Goal: Information Seeking & Learning: Learn about a topic

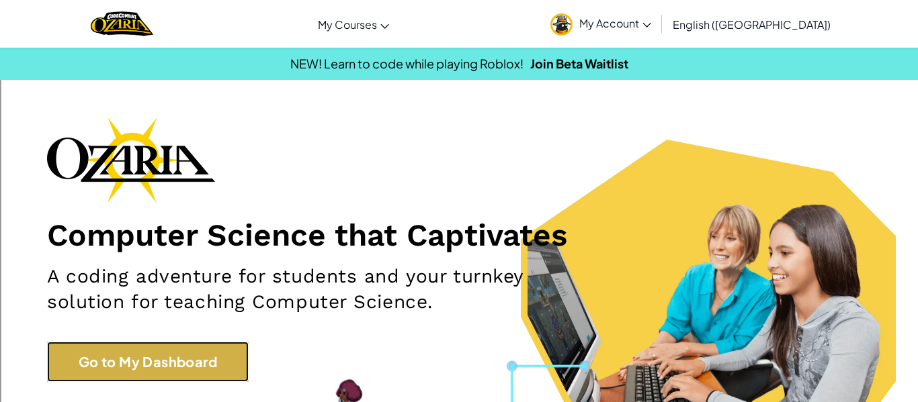
click at [103, 379] on link "Go to My Dashboard" at bounding box center [148, 362] width 202 height 40
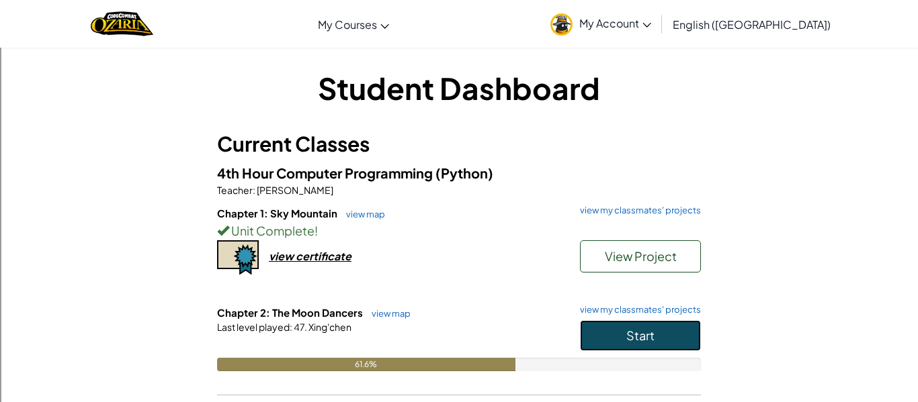
click at [642, 345] on button "Start" at bounding box center [640, 335] width 121 height 31
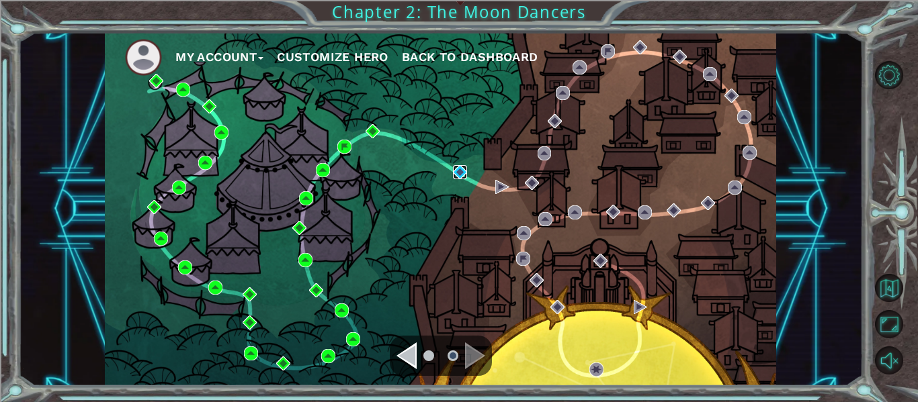
click at [457, 171] on img at bounding box center [460, 172] width 14 height 14
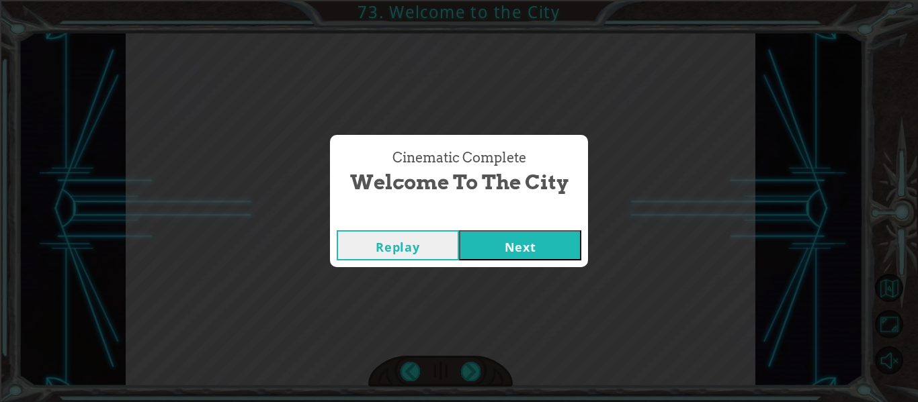
click at [505, 257] on button "Next" at bounding box center [520, 245] width 122 height 30
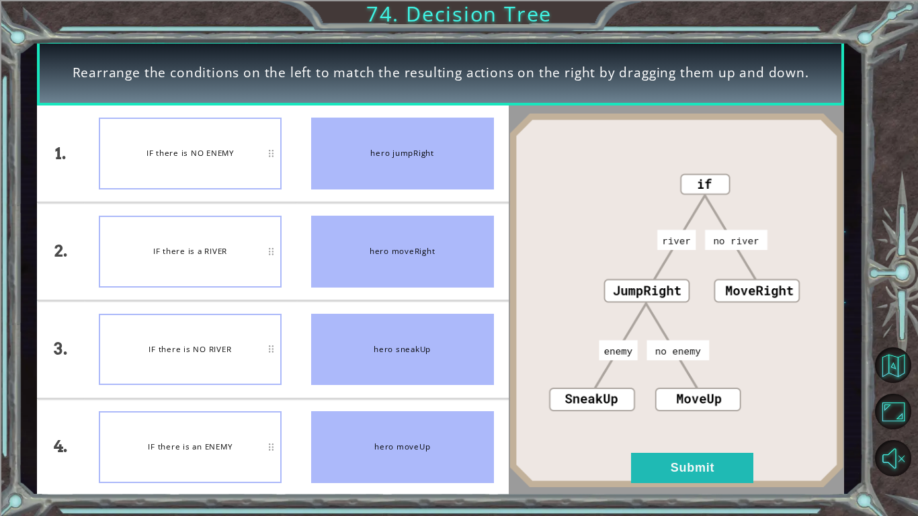
click at [177, 245] on div "IF there is a RIVER" at bounding box center [190, 252] width 183 height 72
click at [679, 402] on button "Submit" at bounding box center [692, 468] width 122 height 30
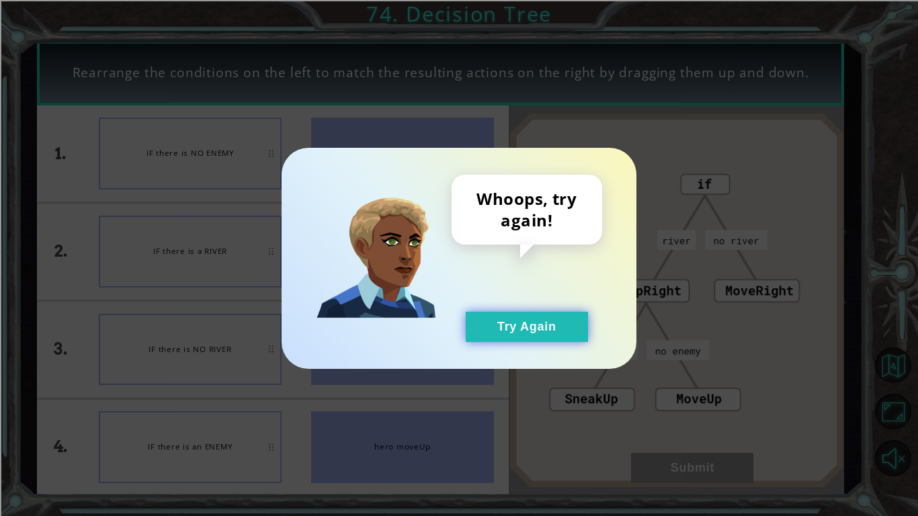
click at [527, 316] on button "Try Again" at bounding box center [527, 327] width 122 height 30
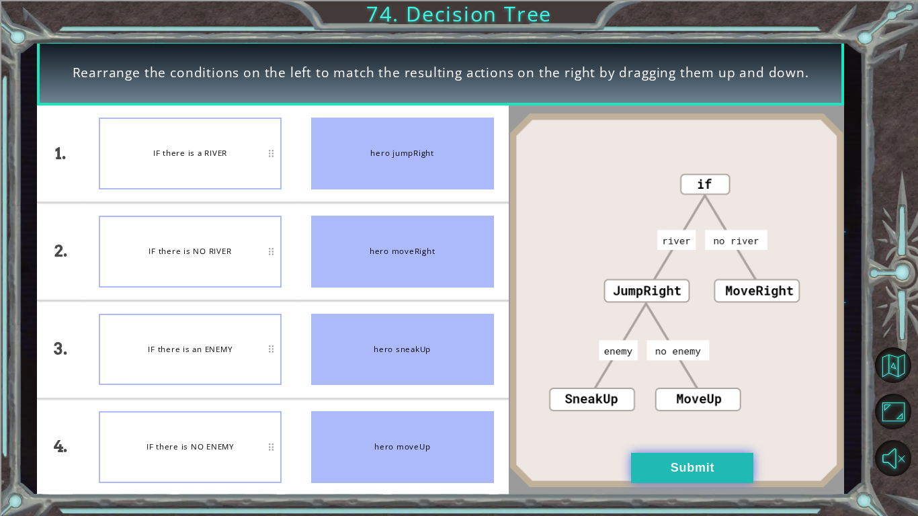
click at [712, 402] on button "Submit" at bounding box center [692, 468] width 122 height 30
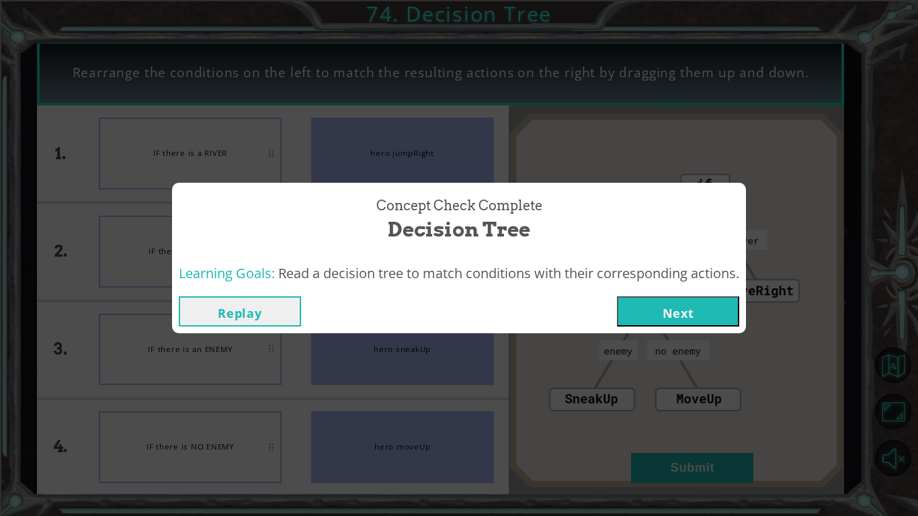
click at [688, 292] on div "Replay Next" at bounding box center [459, 312] width 574 height 44
click at [690, 294] on div "Replay Next" at bounding box center [459, 312] width 574 height 44
click at [696, 308] on button "Next" at bounding box center [678, 311] width 122 height 30
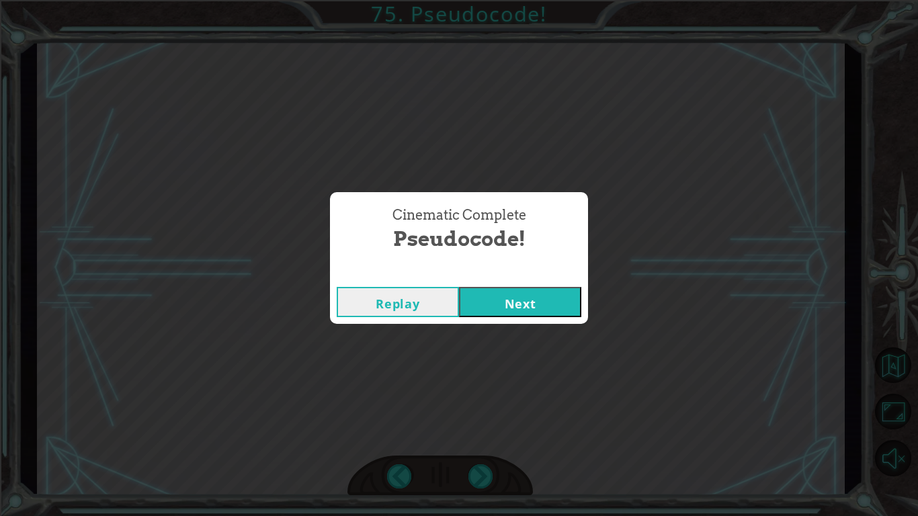
click at [561, 303] on button "Next" at bounding box center [520, 302] width 122 height 30
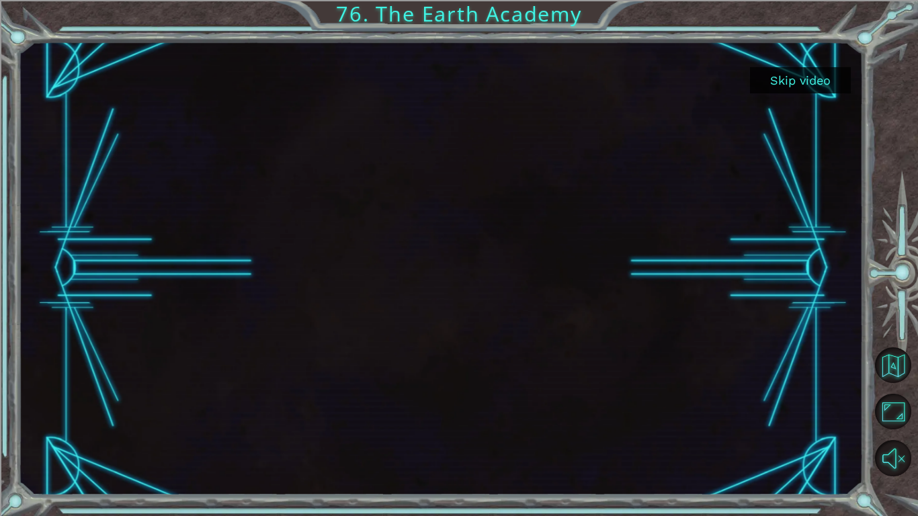
click at [807, 85] on button "Skip video" at bounding box center [800, 80] width 101 height 26
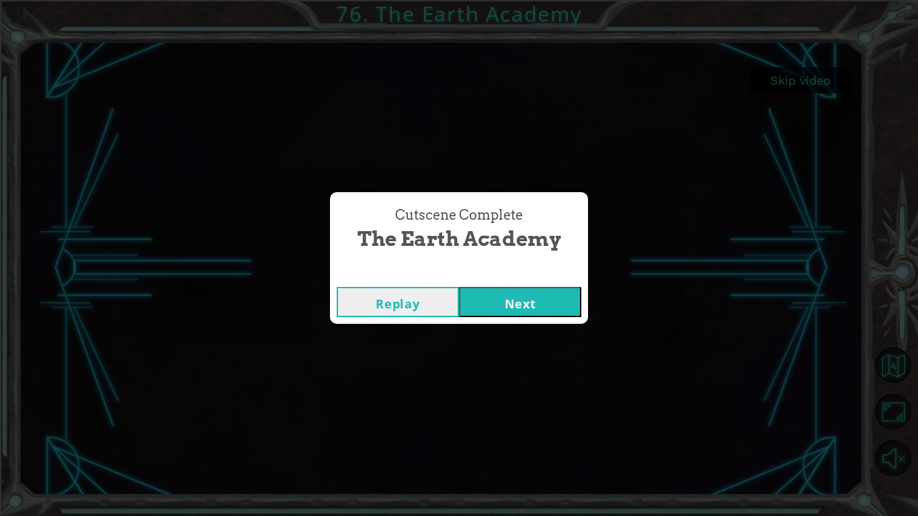
click at [375, 304] on button "Replay" at bounding box center [398, 302] width 122 height 30
click at [517, 315] on button "Next" at bounding box center [520, 302] width 122 height 30
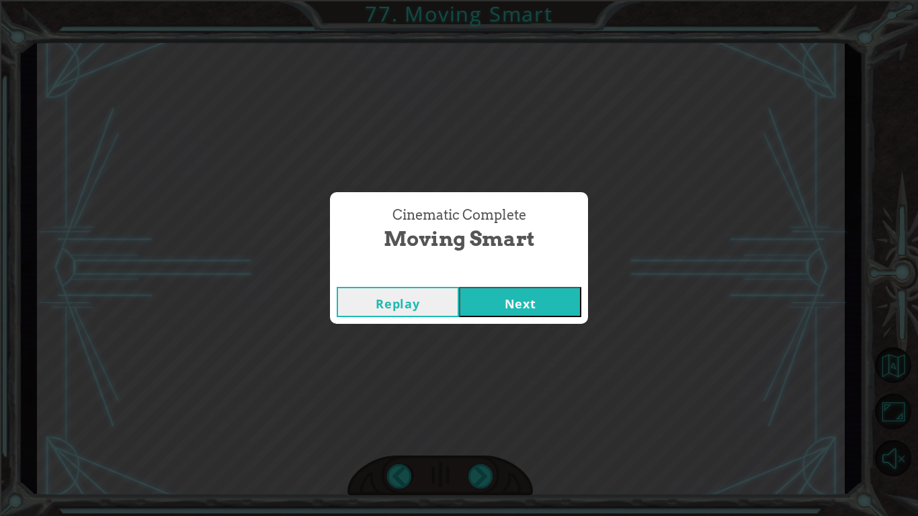
click at [519, 314] on button "Next" at bounding box center [520, 302] width 122 height 30
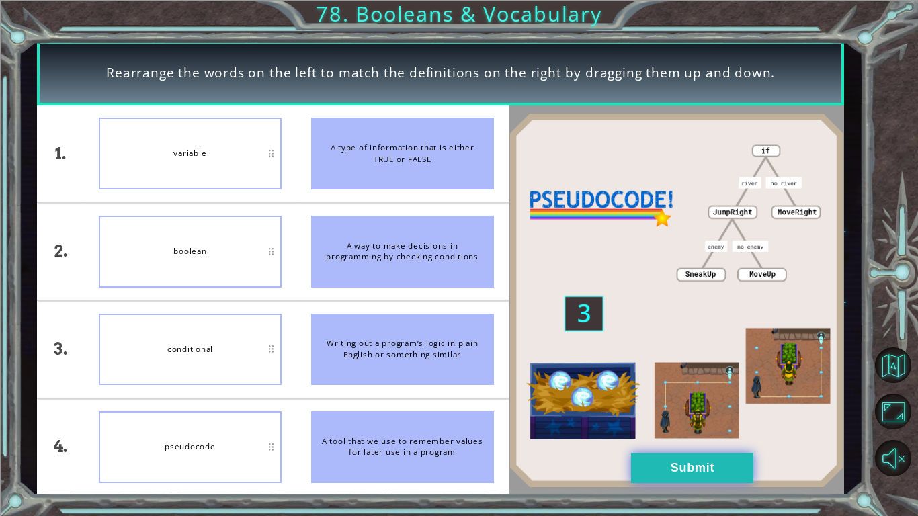
click at [674, 402] on button "Submit" at bounding box center [692, 468] width 122 height 30
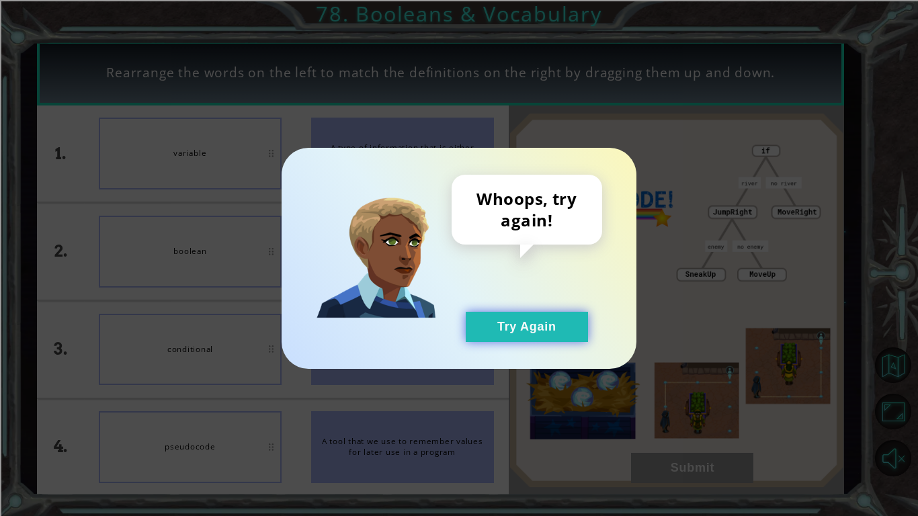
click at [533, 317] on button "Try Again" at bounding box center [527, 327] width 122 height 30
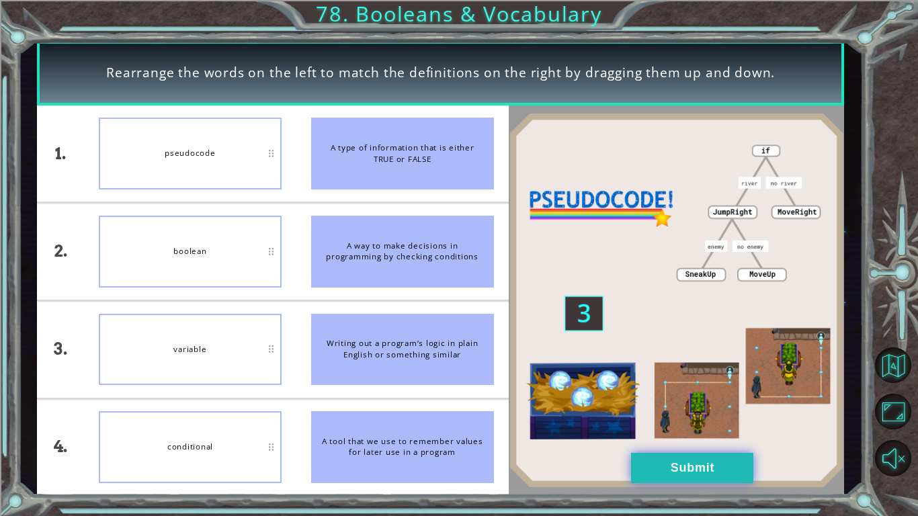
click at [710, 402] on button "Submit" at bounding box center [692, 468] width 122 height 30
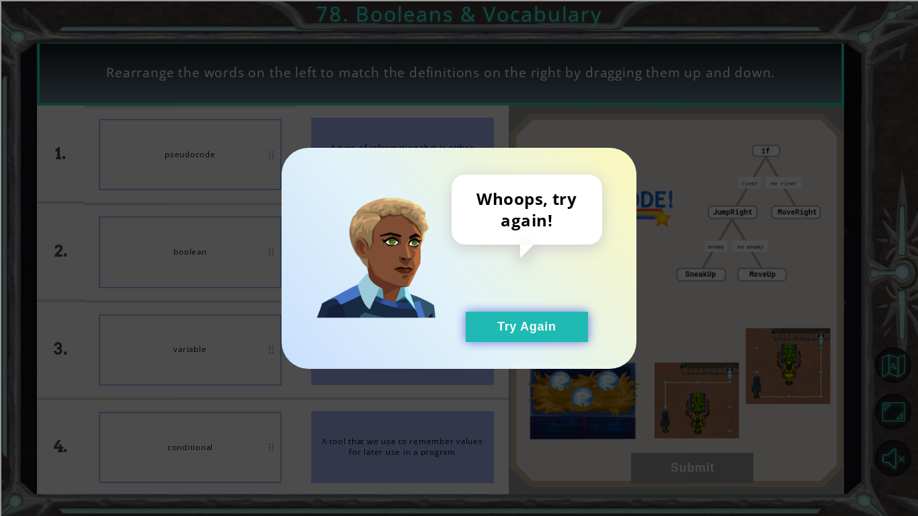
click at [524, 321] on button "Try Again" at bounding box center [527, 327] width 122 height 30
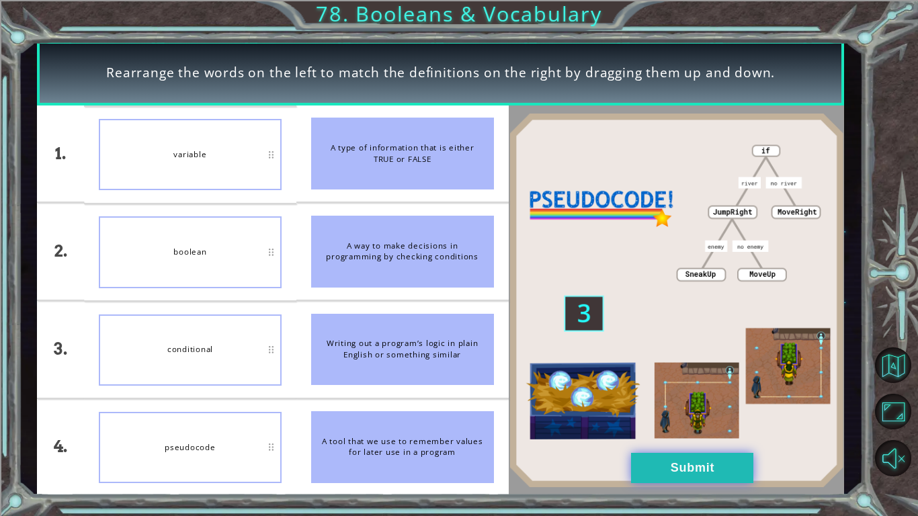
click at [708, 402] on button "Submit" at bounding box center [692, 468] width 122 height 30
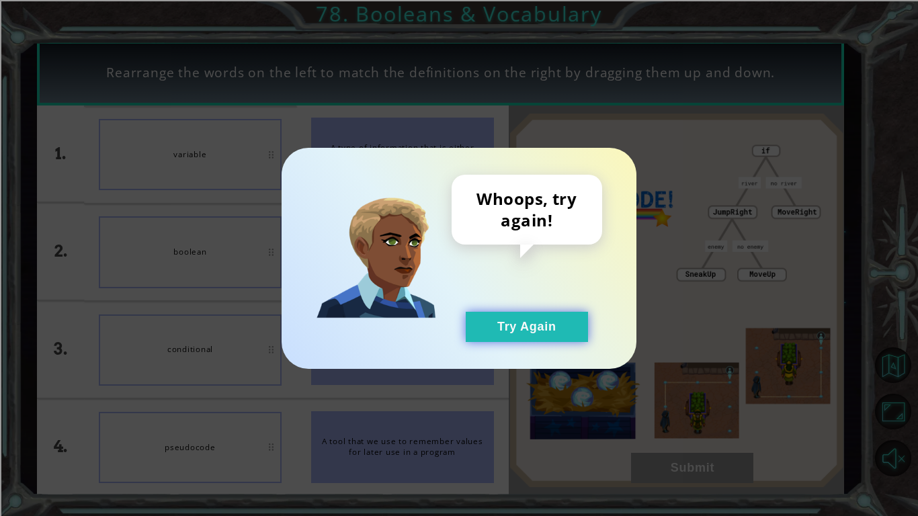
click at [527, 320] on button "Try Again" at bounding box center [527, 327] width 122 height 30
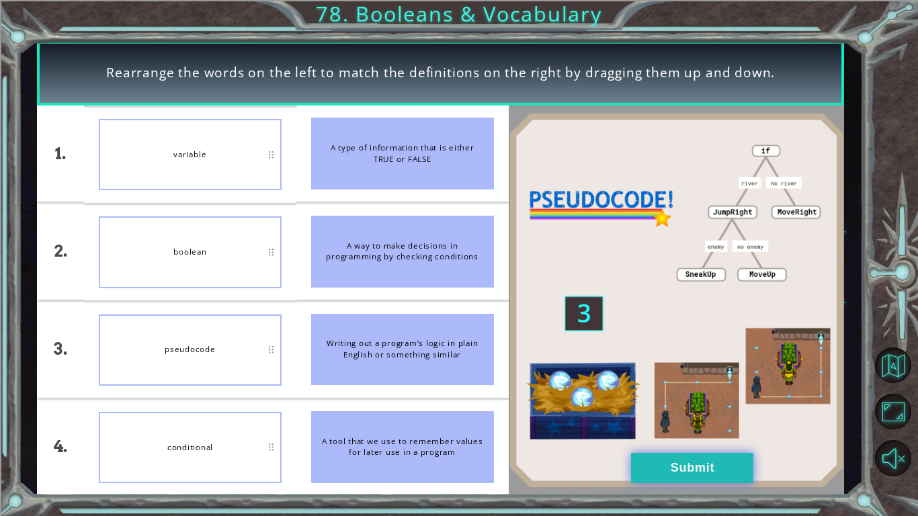
click at [703, 402] on button "Submit" at bounding box center [692, 468] width 122 height 30
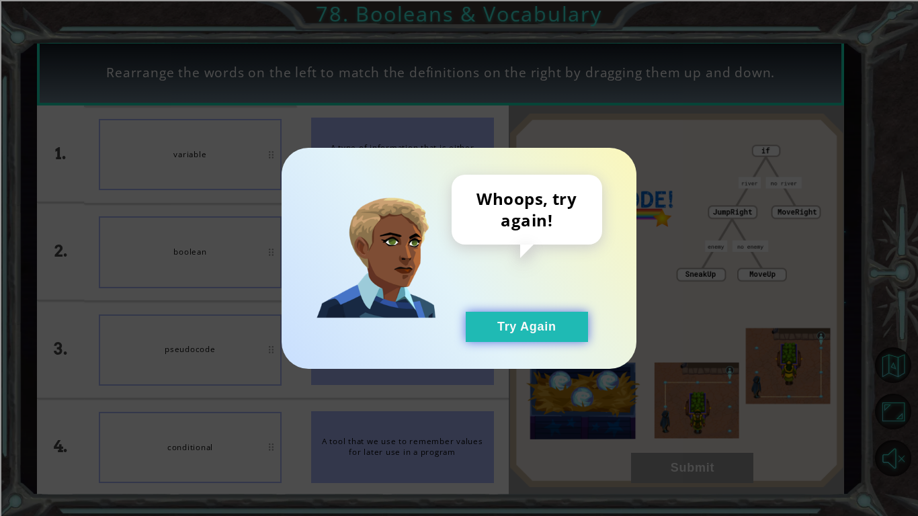
click at [556, 333] on button "Try Again" at bounding box center [527, 327] width 122 height 30
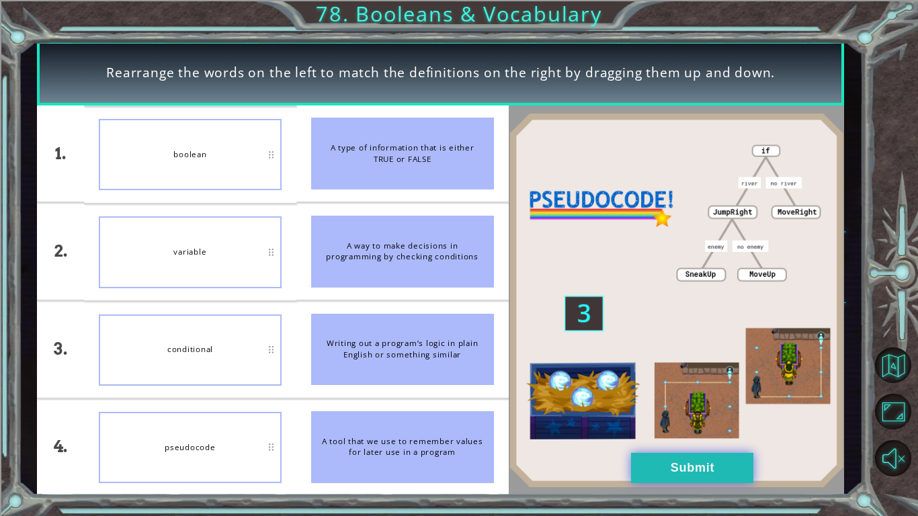
click at [674, 402] on button "Submit" at bounding box center [692, 468] width 122 height 30
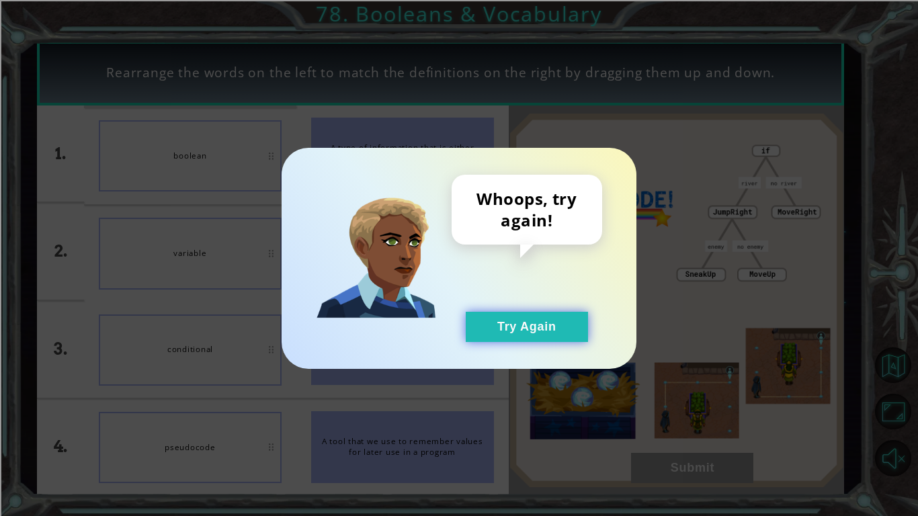
click at [517, 335] on button "Try Again" at bounding box center [527, 327] width 122 height 30
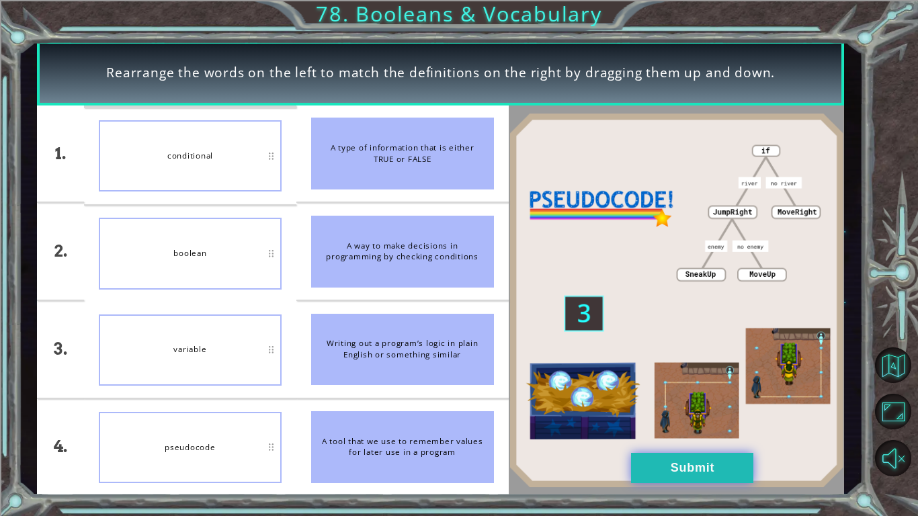
click at [675, 402] on button "Submit" at bounding box center [692, 468] width 122 height 30
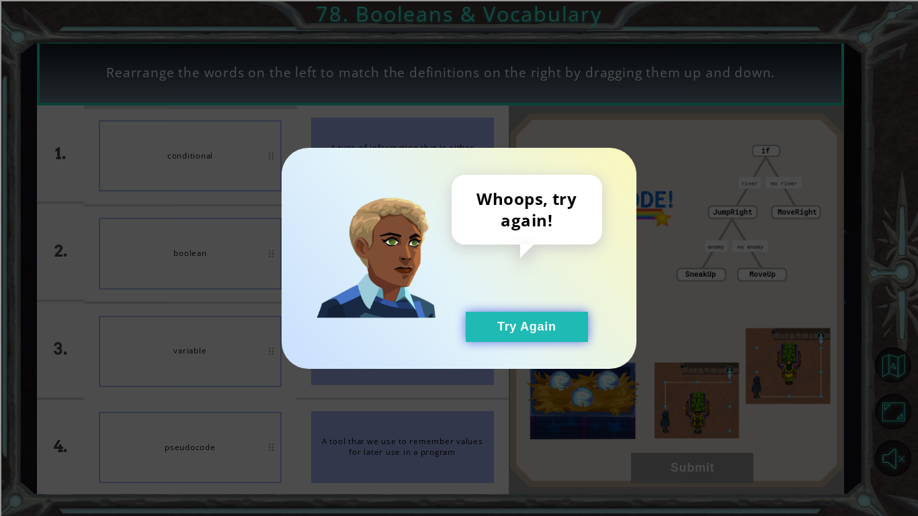
click at [527, 318] on button "Try Again" at bounding box center [527, 327] width 122 height 30
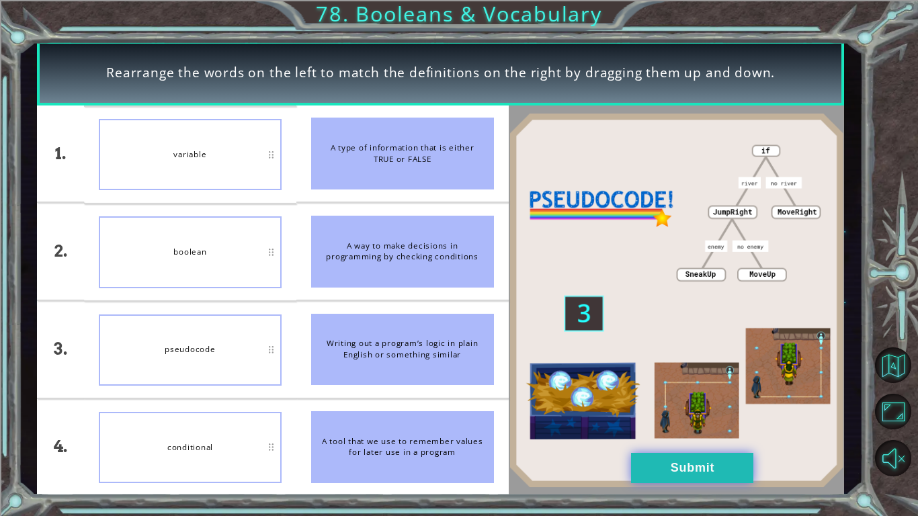
click at [710, 402] on button "Submit" at bounding box center [692, 468] width 122 height 30
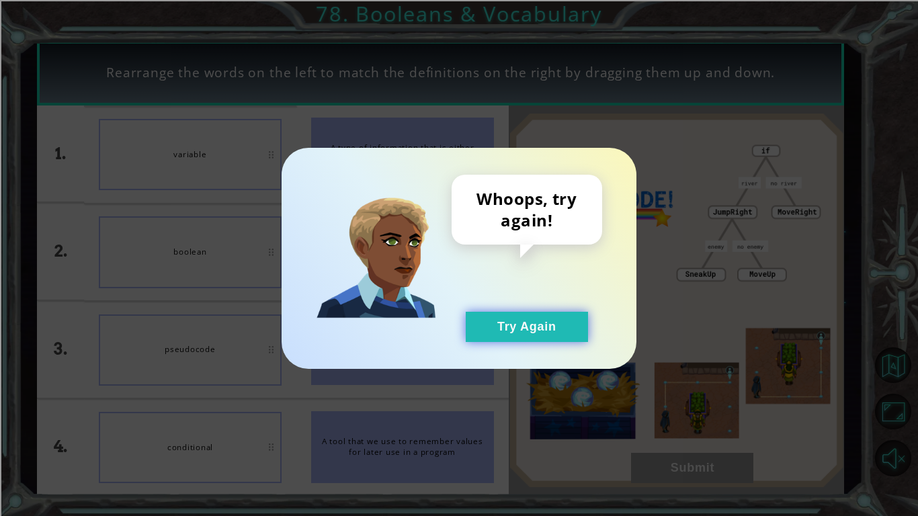
click at [525, 339] on button "Try Again" at bounding box center [527, 327] width 122 height 30
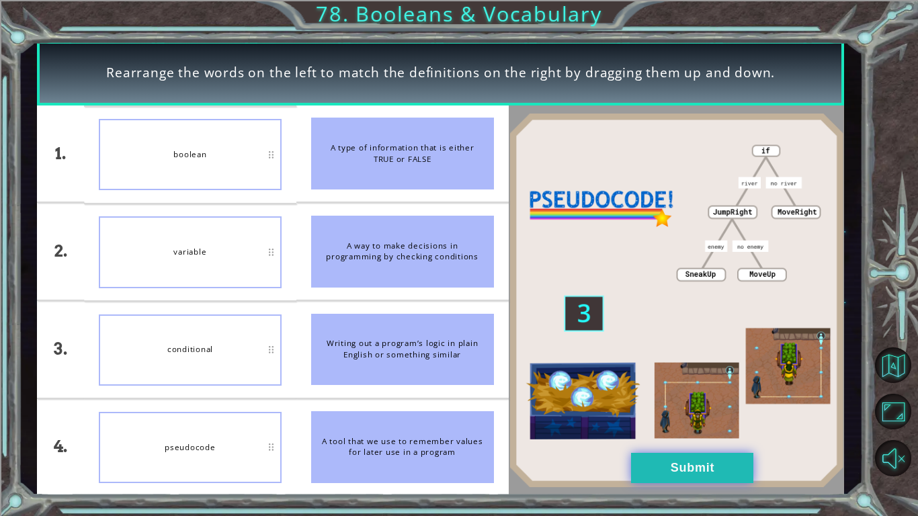
click at [649, 402] on button "Submit" at bounding box center [692, 468] width 122 height 30
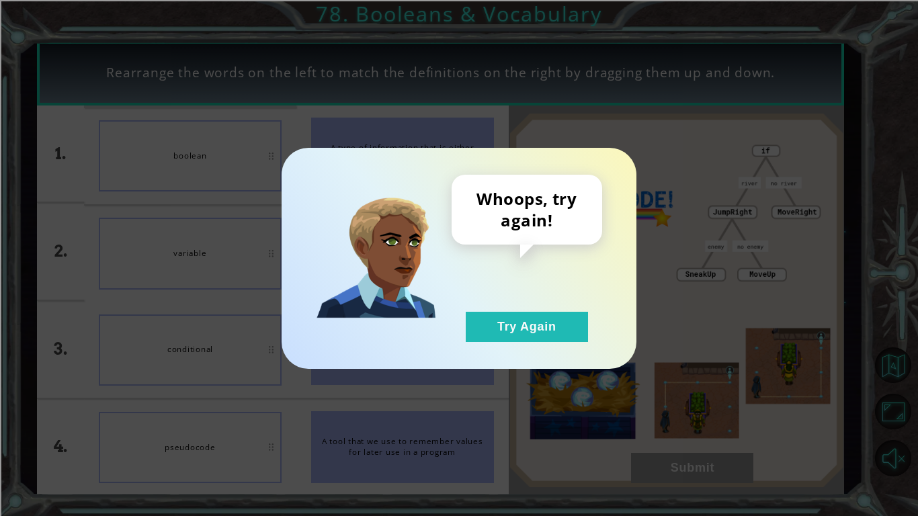
click at [549, 345] on div "Whoops, try again! Try Again" at bounding box center [458, 258] width 355 height 221
click at [520, 330] on button "Try Again" at bounding box center [527, 327] width 122 height 30
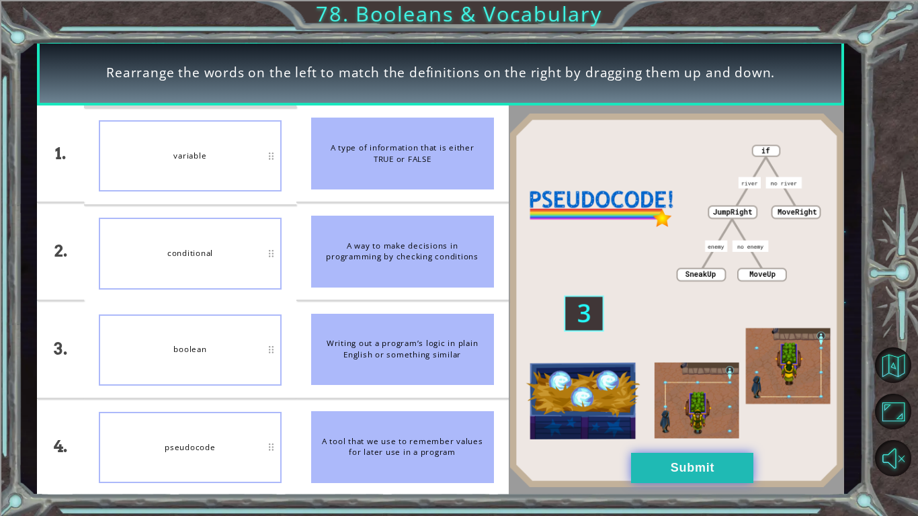
click at [683, 402] on button "Submit" at bounding box center [692, 468] width 122 height 30
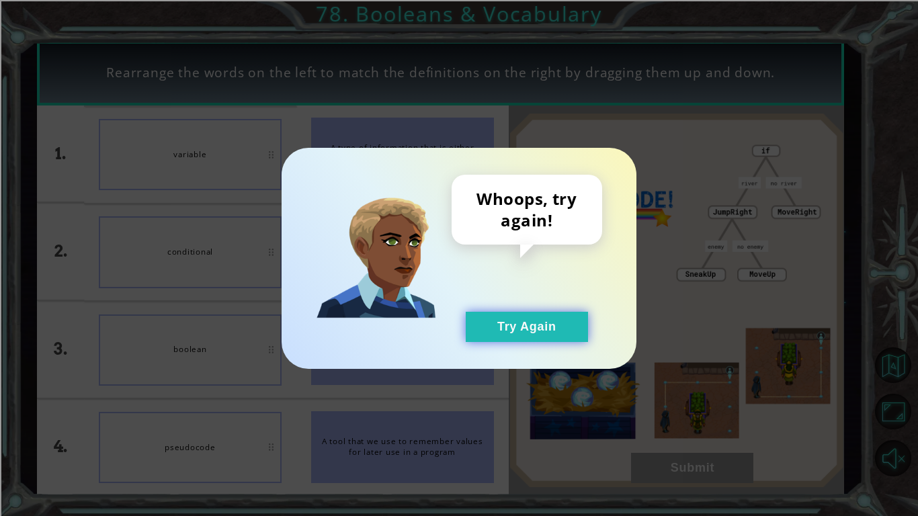
click at [545, 316] on button "Try Again" at bounding box center [527, 327] width 122 height 30
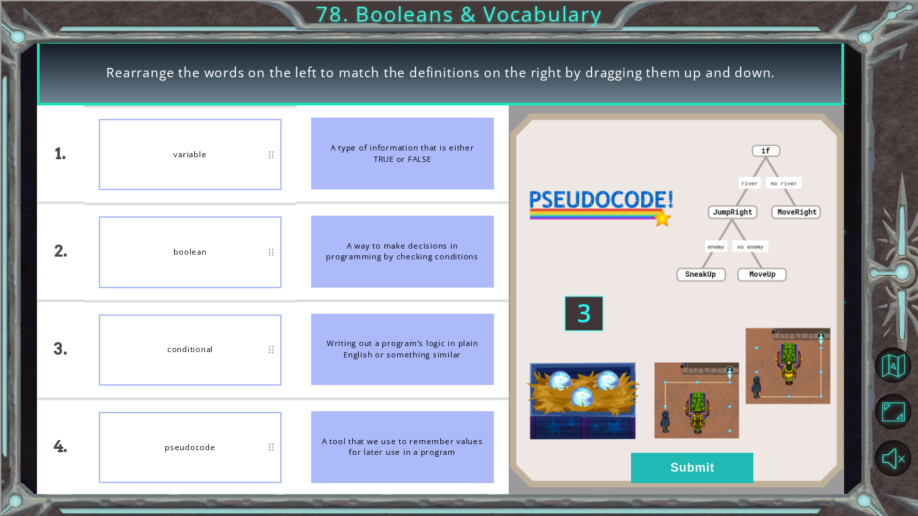
click at [204, 176] on div "variable" at bounding box center [190, 154] width 183 height 71
click at [726, 402] on img at bounding box center [677, 300] width 336 height 375
click at [716, 402] on button "Submit" at bounding box center [692, 468] width 122 height 30
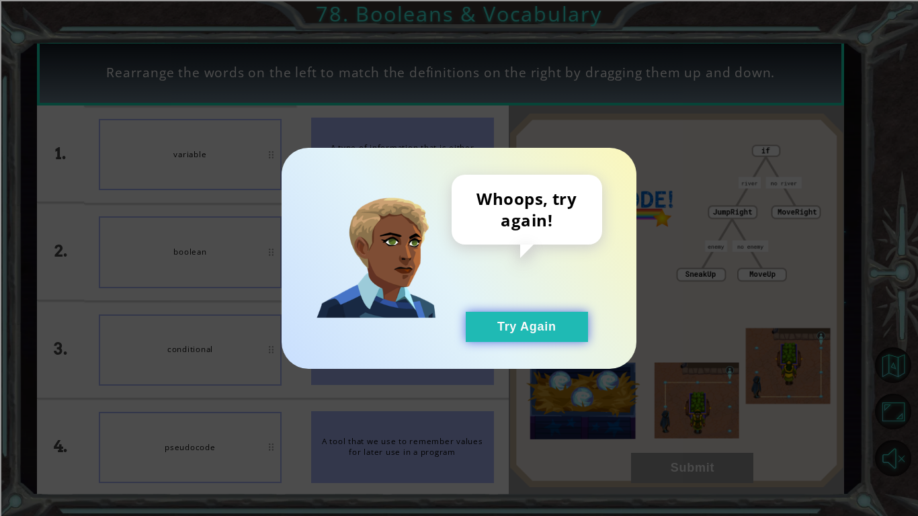
click at [515, 339] on button "Try Again" at bounding box center [527, 327] width 122 height 30
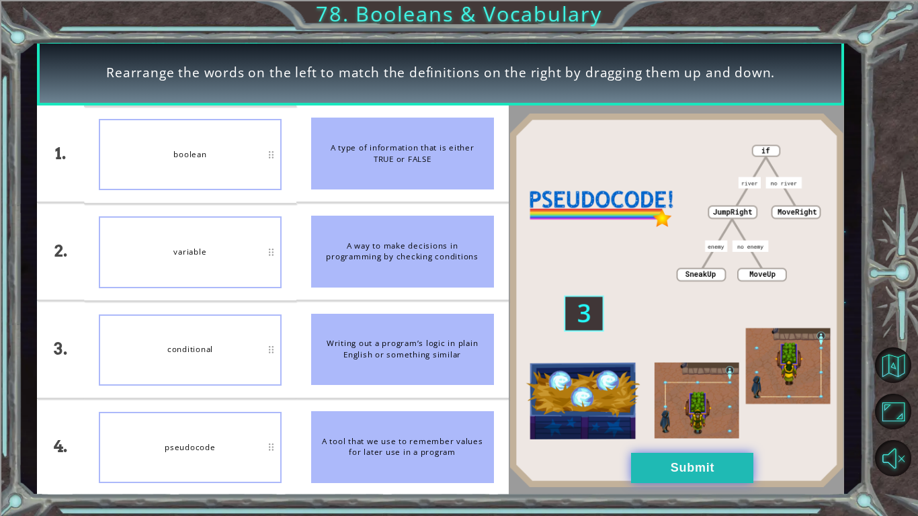
click at [718, 402] on button "Submit" at bounding box center [692, 468] width 122 height 30
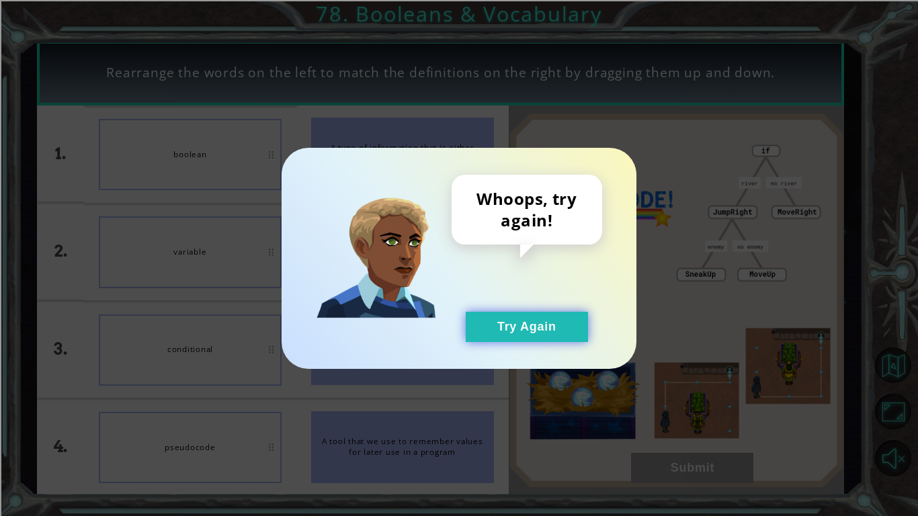
click at [493, 328] on button "Try Again" at bounding box center [527, 327] width 122 height 30
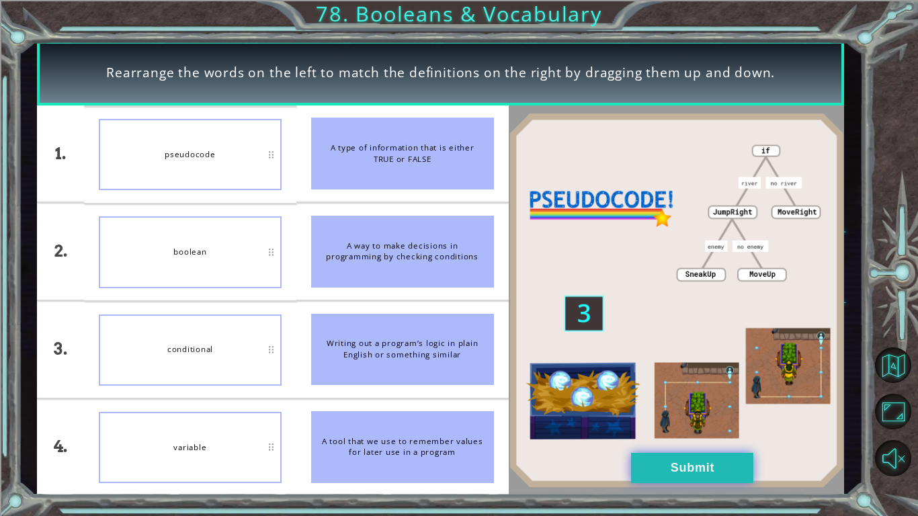
click at [725, 402] on button "Submit" at bounding box center [692, 468] width 122 height 30
